Goal: Information Seeking & Learning: Learn about a topic

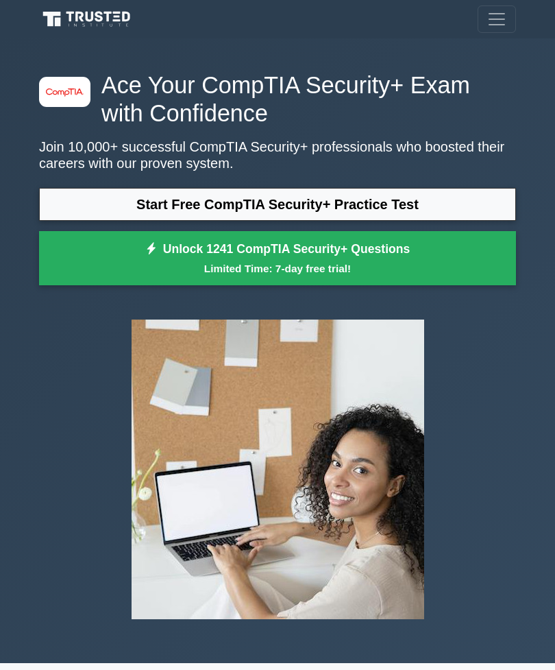
click at [409, 206] on link "Start Free CompTIA Security+ Practice Test" at bounding box center [277, 204] width 477 height 33
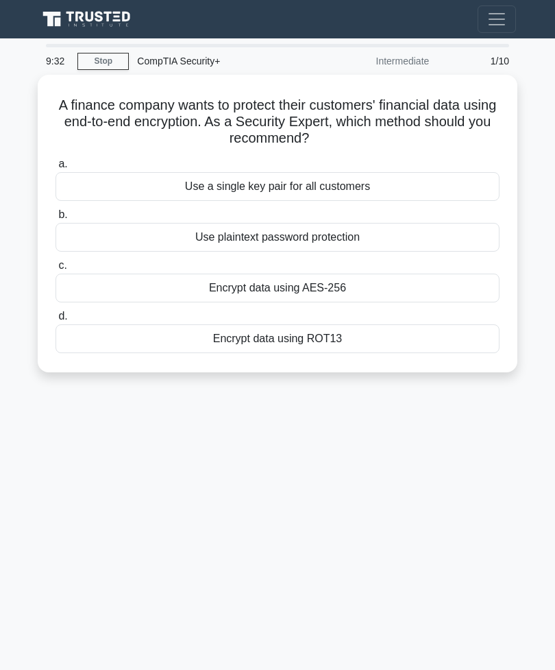
click at [364, 290] on div "Encrypt data using AES-256" at bounding box center [278, 288] width 444 height 29
click at [56, 270] on input "c. Encrypt data using AES-256" at bounding box center [56, 265] width 0 height 9
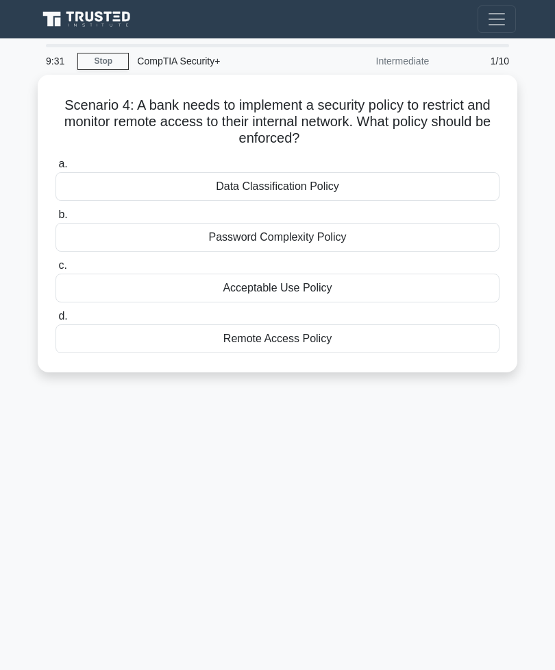
click at [364, 296] on div "Acceptable Use Policy" at bounding box center [278, 288] width 444 height 29
click at [56, 270] on input "c. Acceptable Use Policy" at bounding box center [56, 265] width 0 height 9
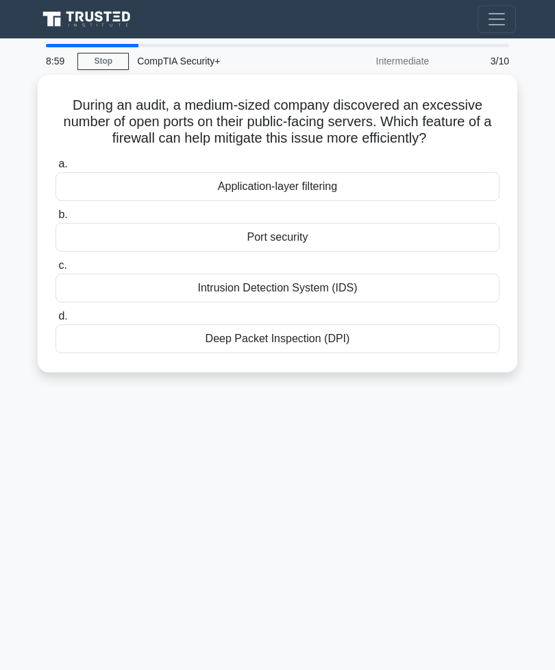
click at [316, 252] on div "Port security" at bounding box center [278, 237] width 444 height 29
click at [56, 219] on input "b. Port security" at bounding box center [56, 215] width 0 height 9
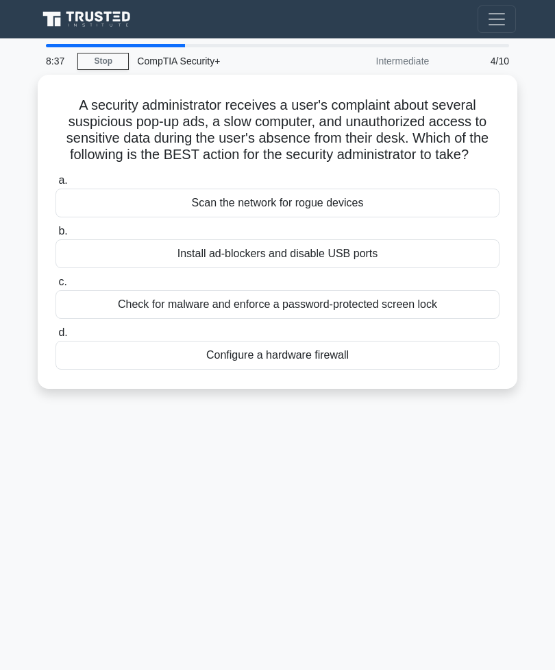
click at [434, 319] on div "Check for malware and enforce a password-protected screen lock" at bounding box center [278, 304] width 444 height 29
click at [56, 287] on input "c. Check for malware and enforce a password-protected screen lock" at bounding box center [56, 282] width 0 height 9
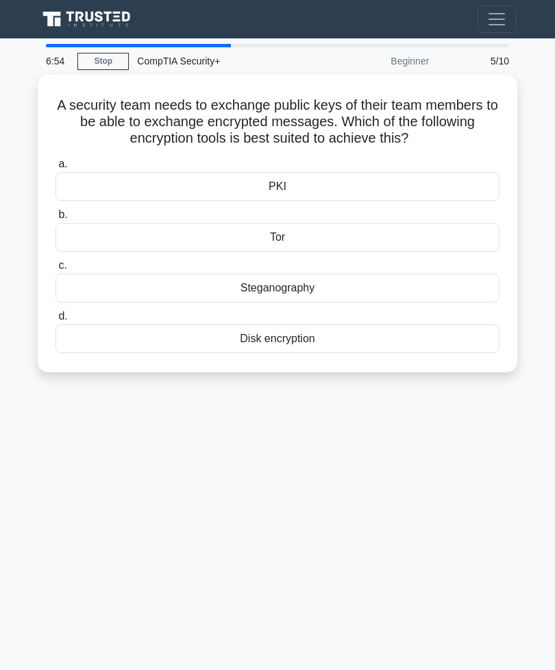
click at [344, 190] on div "PKI" at bounding box center [278, 186] width 444 height 29
click at [56, 169] on input "a. PKI" at bounding box center [56, 164] width 0 height 9
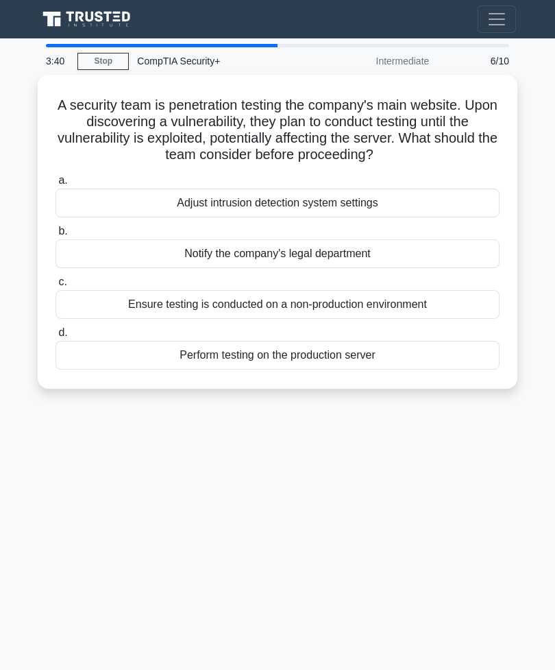
click at [403, 319] on div "Ensure testing is conducted on a non-production environment" at bounding box center [278, 304] width 444 height 29
click at [56, 287] on input "c. Ensure testing is conducted on a non-production environment" at bounding box center [56, 282] width 0 height 9
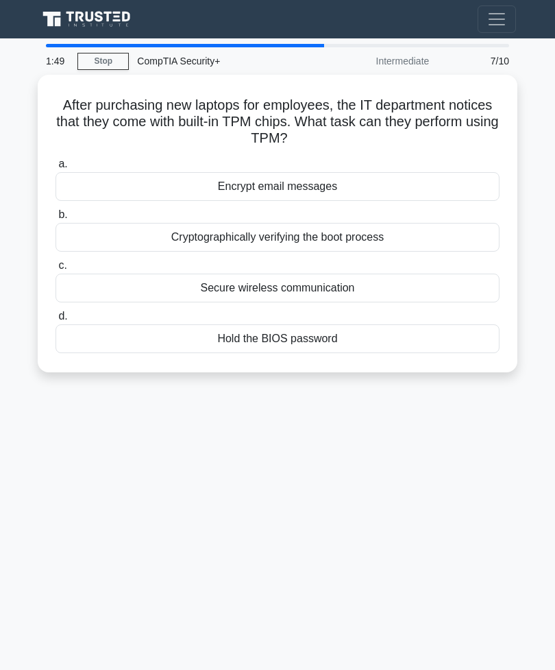
click at [373, 241] on div "Cryptographically verifying the boot process" at bounding box center [278, 237] width 444 height 29
click at [56, 219] on input "b. Cryptographically verifying the boot process" at bounding box center [56, 215] width 0 height 9
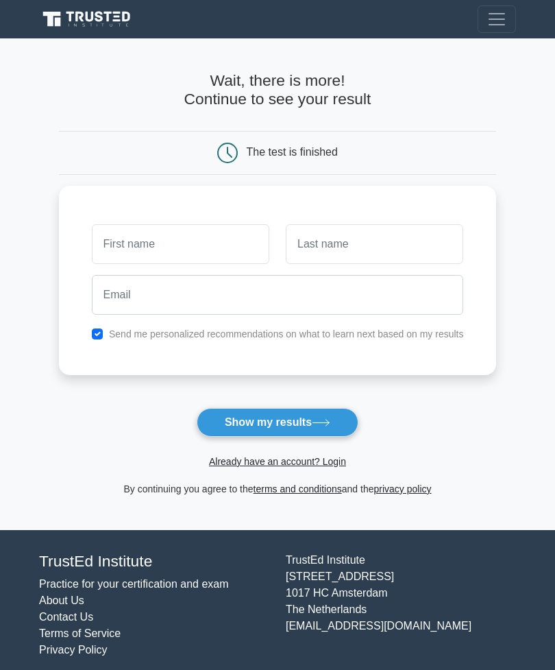
click at [315, 428] on button "Show my results" at bounding box center [278, 422] width 162 height 29
